Goal: Navigation & Orientation: Find specific page/section

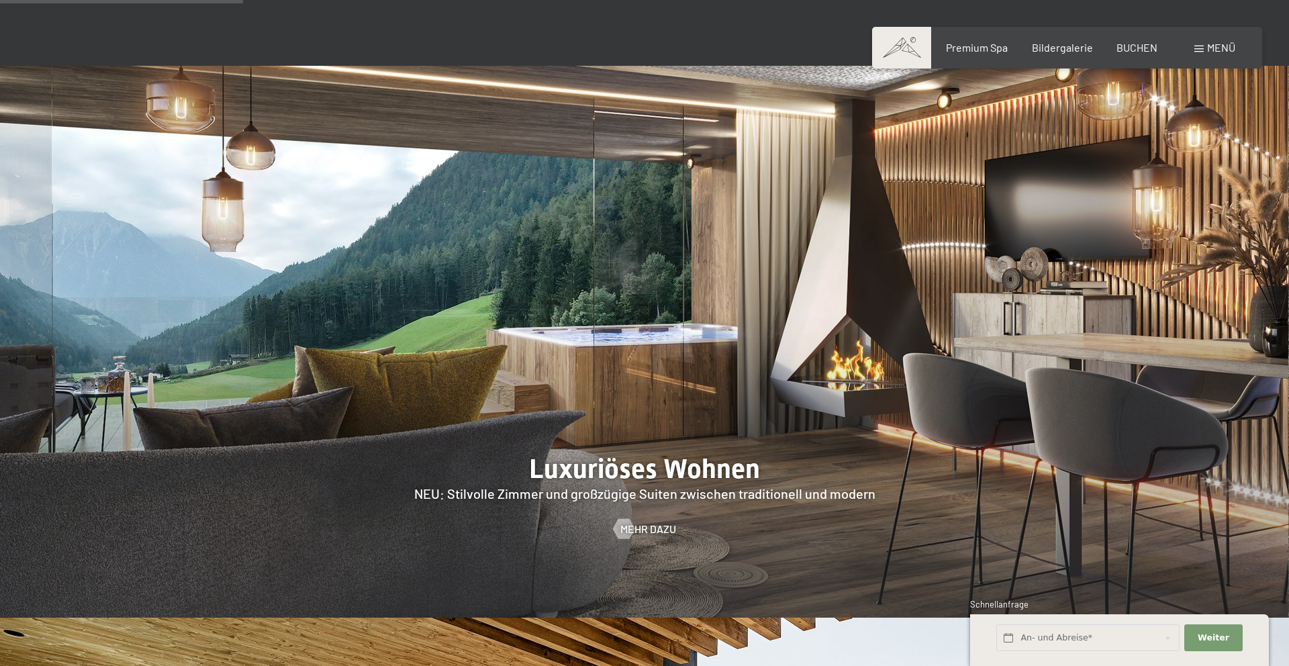
scroll to position [1281, 0]
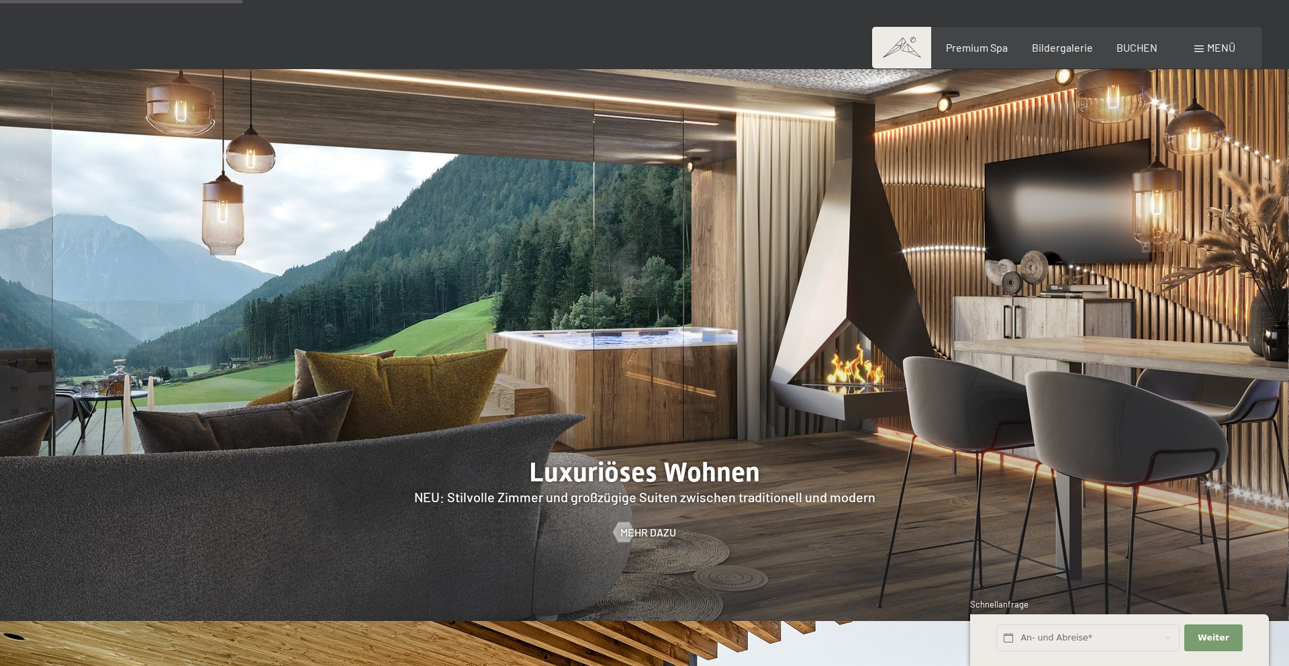
click at [1214, 53] on span "Menü" at bounding box center [1221, 47] width 28 height 13
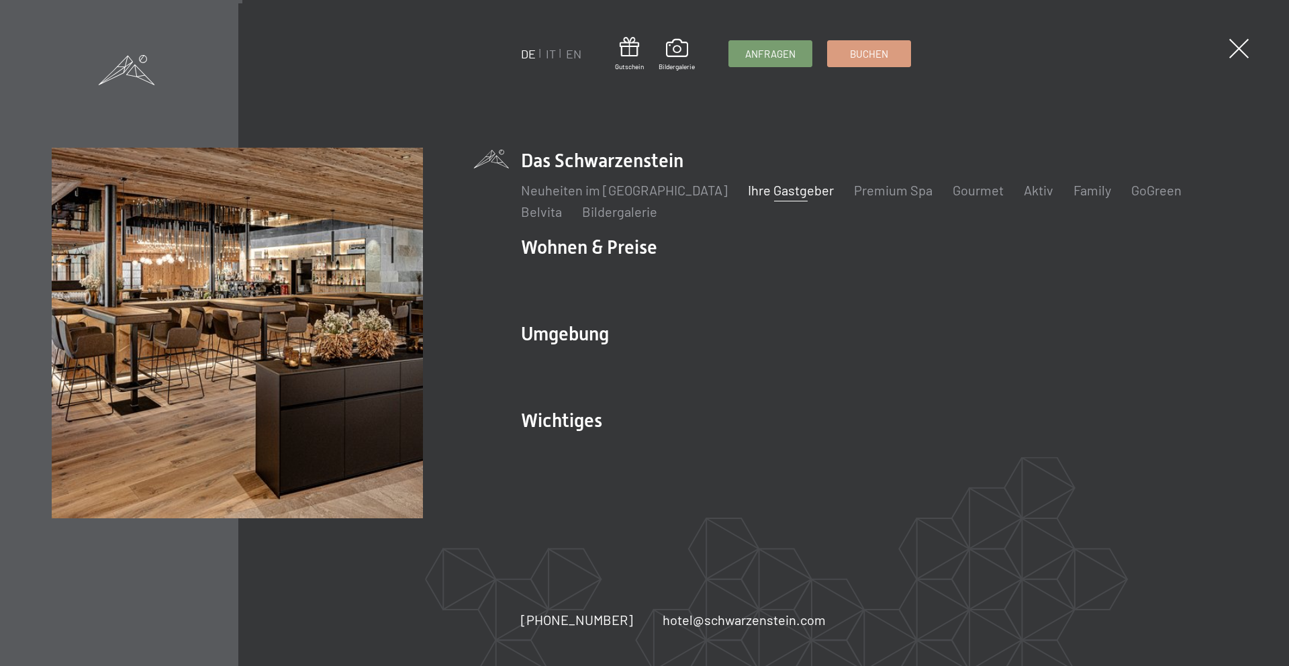
click at [748, 196] on link "Ihre Gastgeber" at bounding box center [791, 190] width 86 height 16
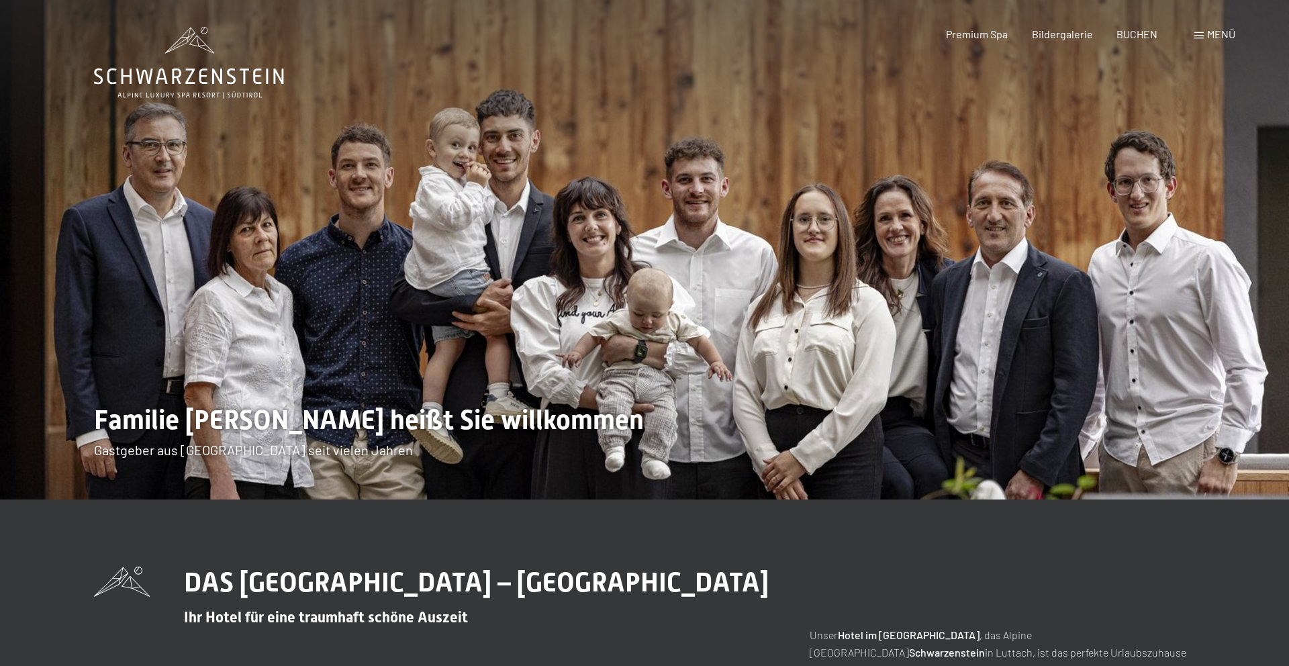
click at [1226, 34] on span "Menü" at bounding box center [1221, 34] width 28 height 13
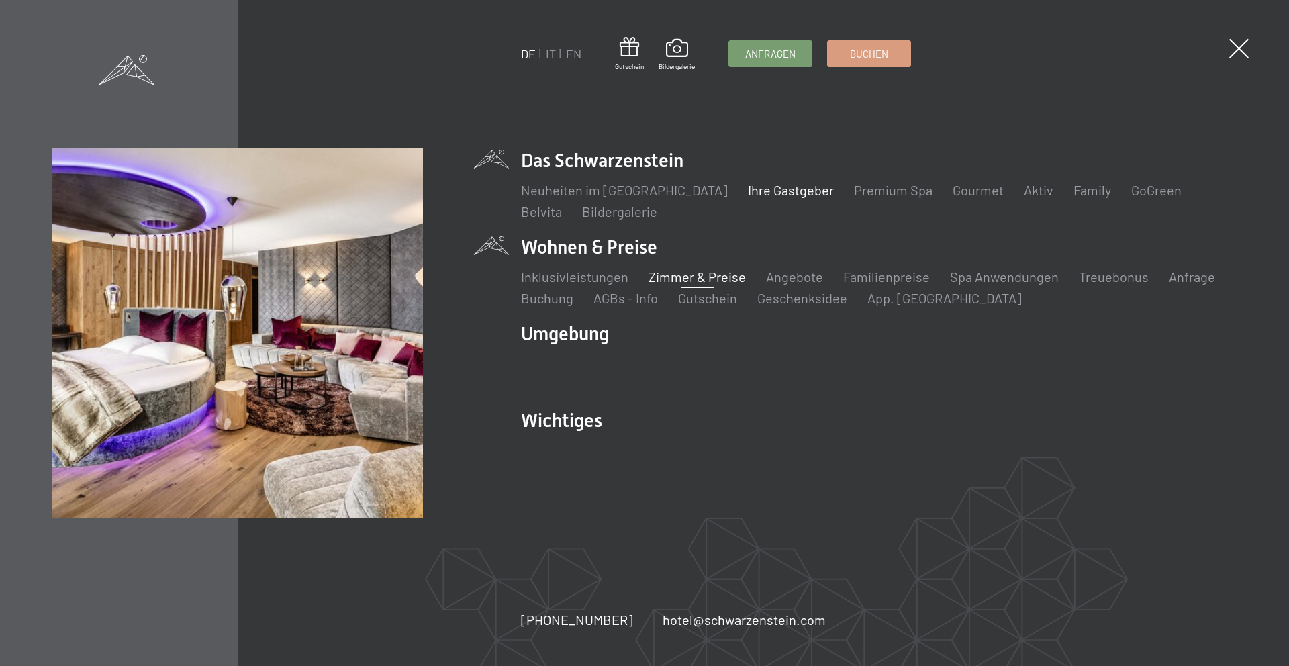
click at [687, 274] on link "Zimmer & Preise" at bounding box center [696, 276] width 97 height 16
